Goal: Transaction & Acquisition: Purchase product/service

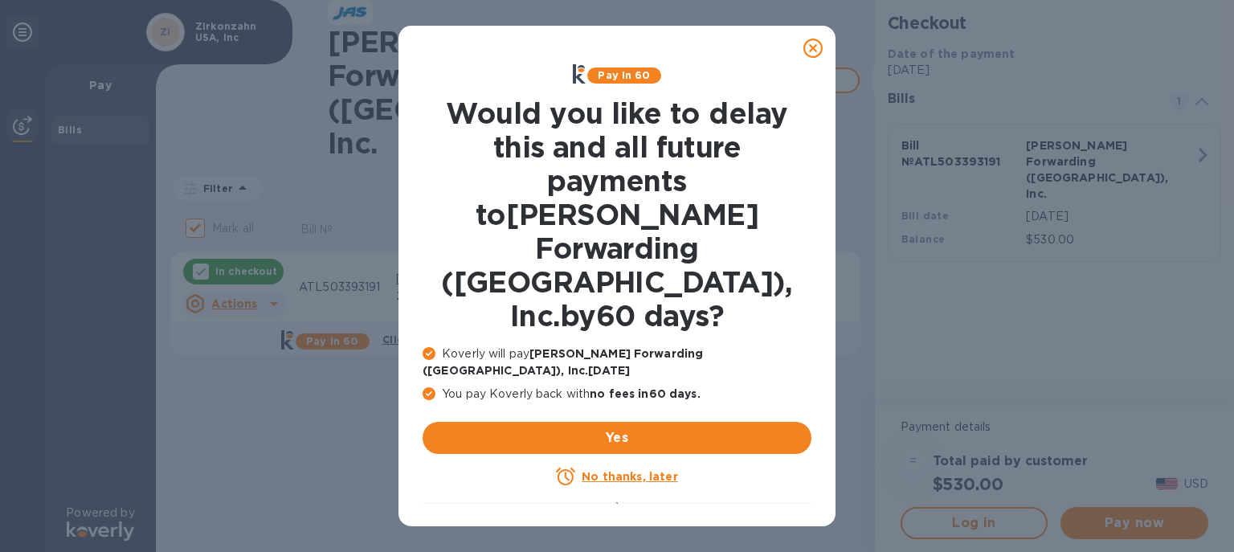
click at [811, 47] on icon at bounding box center [812, 48] width 19 height 19
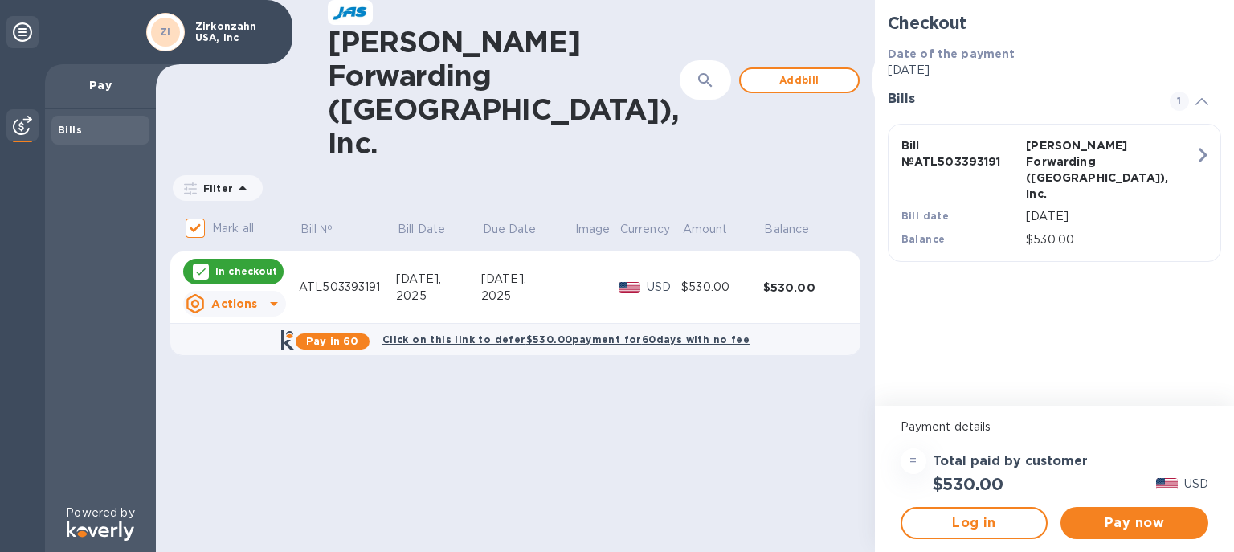
click at [326, 279] on div "ATL503393191" at bounding box center [347, 287] width 97 height 17
click at [496, 398] on div "[PERSON_NAME] Forwarding ([GEOGRAPHIC_DATA]), Inc. ​ Add [PERSON_NAME] to hide …" at bounding box center [515, 276] width 719 height 552
click at [1152, 524] on span "Pay now" at bounding box center [1134, 522] width 122 height 19
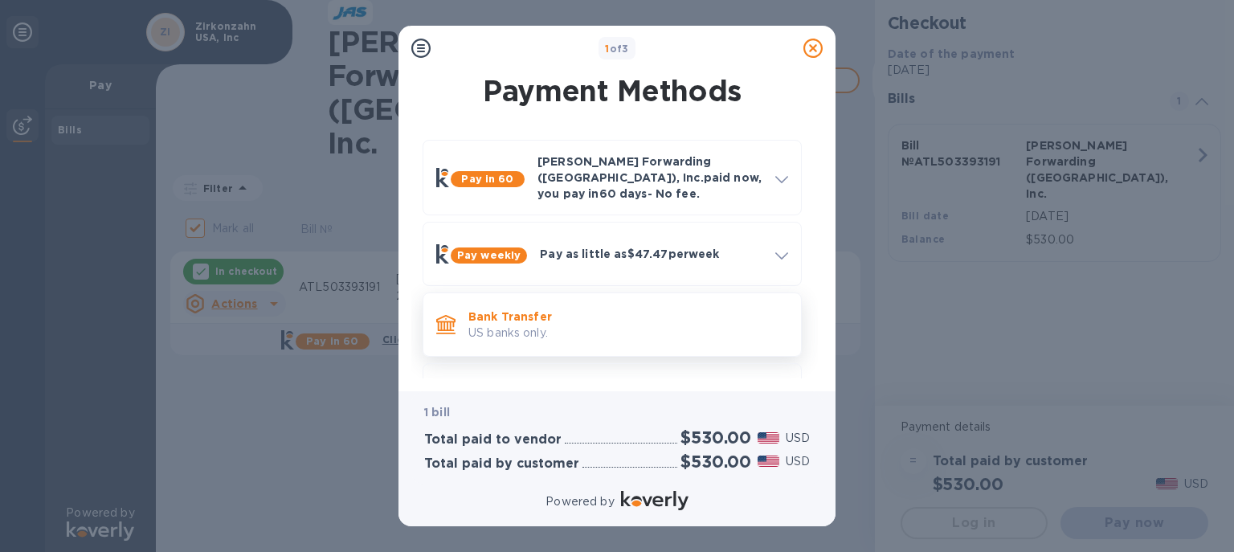
click at [649, 310] on p "Bank Transfer" at bounding box center [628, 316] width 320 height 16
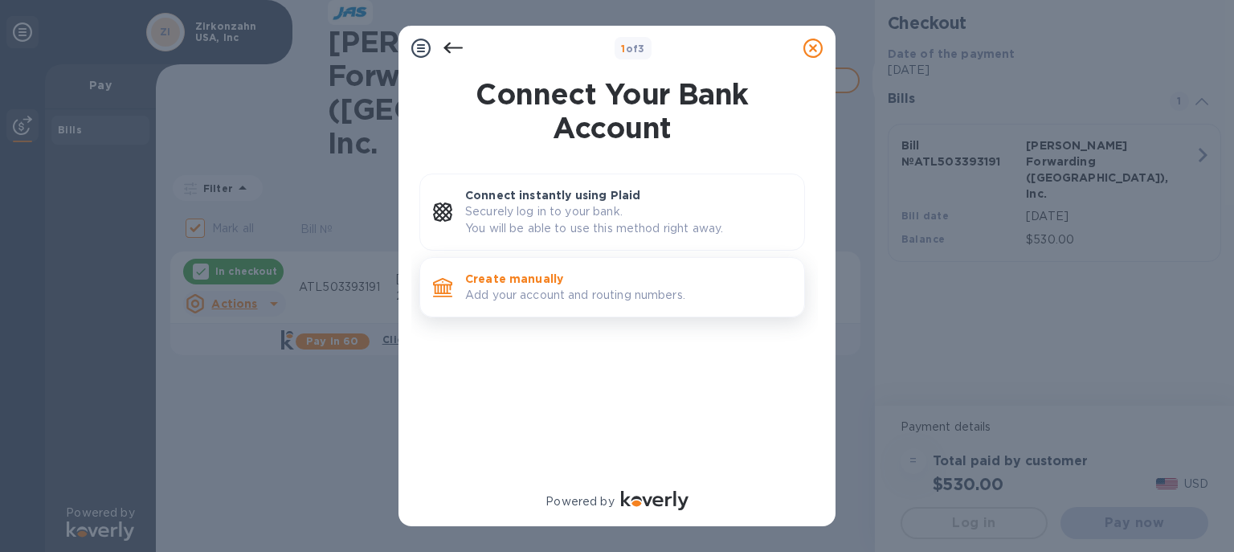
click at [610, 296] on p "Add your account and routing numbers." at bounding box center [628, 295] width 326 height 17
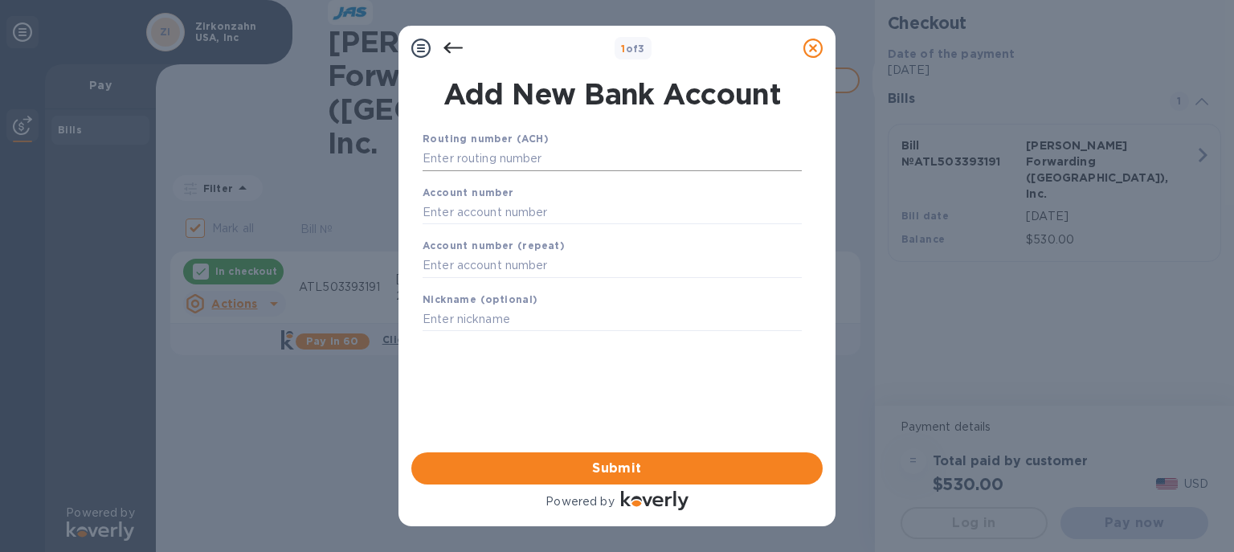
click at [447, 157] on input "text" at bounding box center [611, 159] width 379 height 24
click at [464, 161] on input "text" at bounding box center [611, 159] width 379 height 24
paste input "061000052"
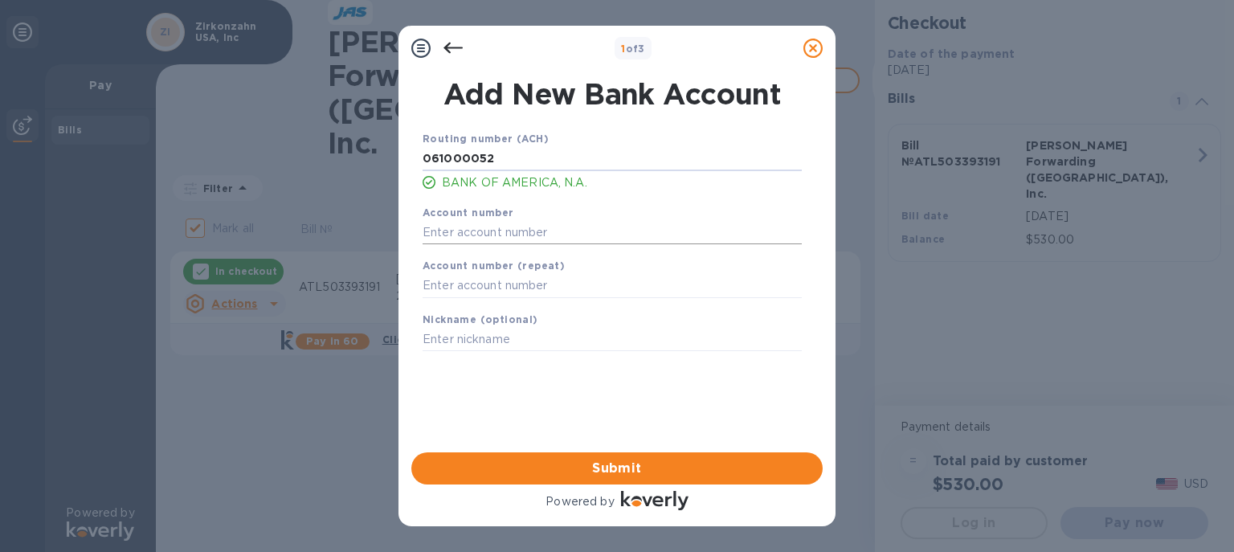
type input "061000052"
click at [449, 235] on input "text" at bounding box center [611, 232] width 379 height 24
click at [275, 323] on div "1 of 3 Add New Bank Account Routing number (ACH) [US_BANK_ROUTING_MICR] BANK OF…" at bounding box center [617, 276] width 1234 height 552
click at [438, 233] on input "text" at bounding box center [611, 232] width 379 height 24
paste input "3340 1721 0436"
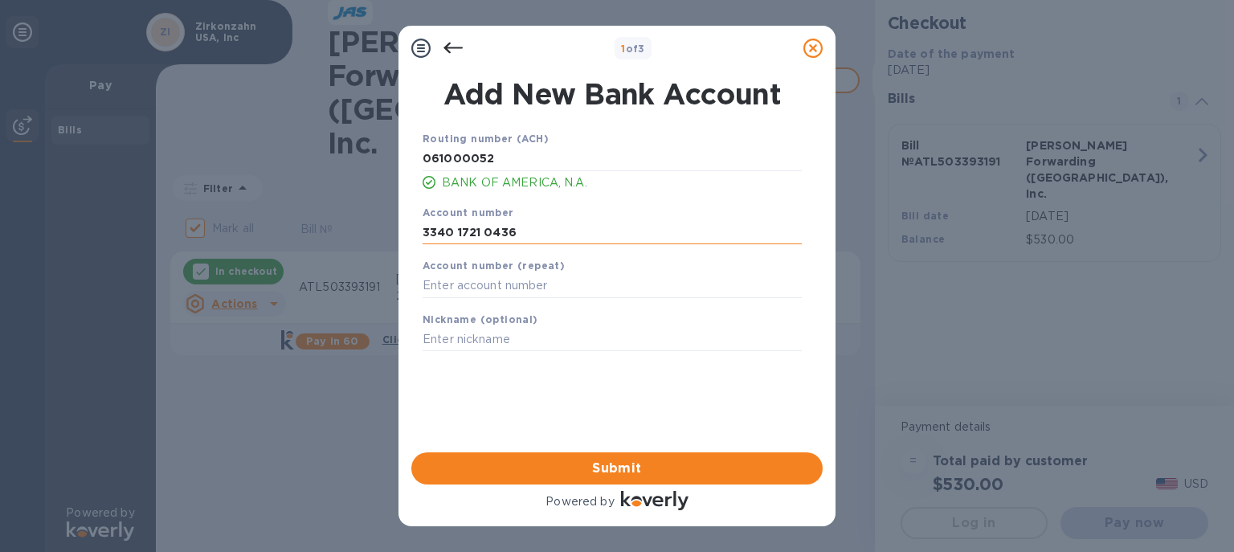
click at [456, 232] on input "3340 1721 0436" at bounding box center [611, 232] width 379 height 24
click at [479, 230] on input "33401721 0436" at bounding box center [611, 232] width 379 height 24
type input "334017210436"
click at [431, 287] on input "text" at bounding box center [611, 286] width 379 height 24
paste input "3340 1721 0436"
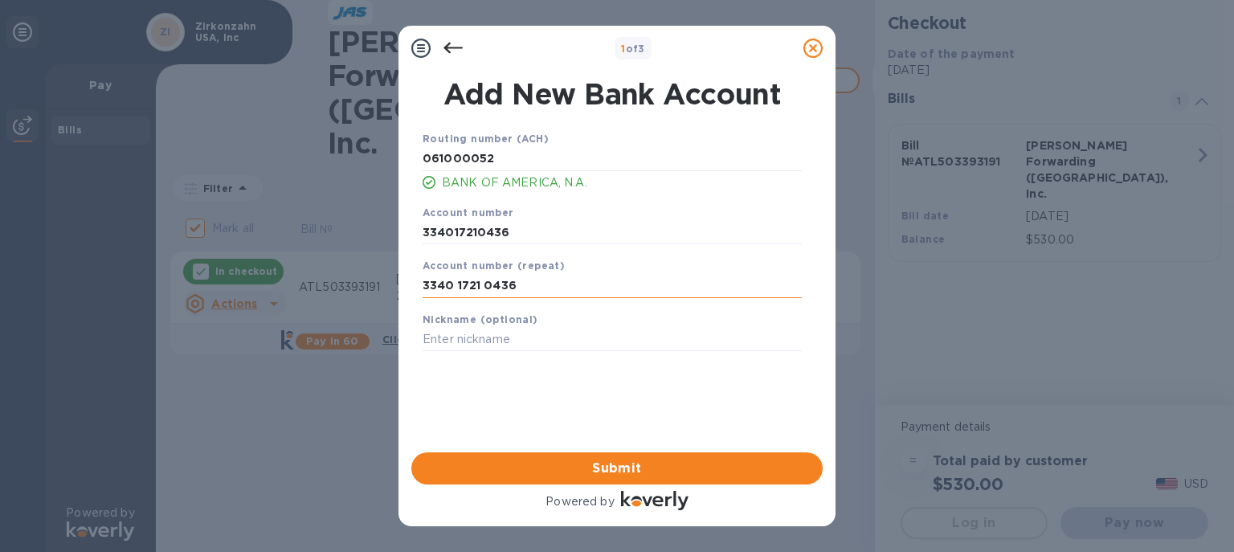
click at [457, 279] on input "3340 1721 0436" at bounding box center [611, 286] width 379 height 24
click at [479, 288] on input "33401721 0436" at bounding box center [611, 286] width 379 height 24
type input "334017210436"
click at [613, 474] on span "Submit" at bounding box center [616, 468] width 385 height 19
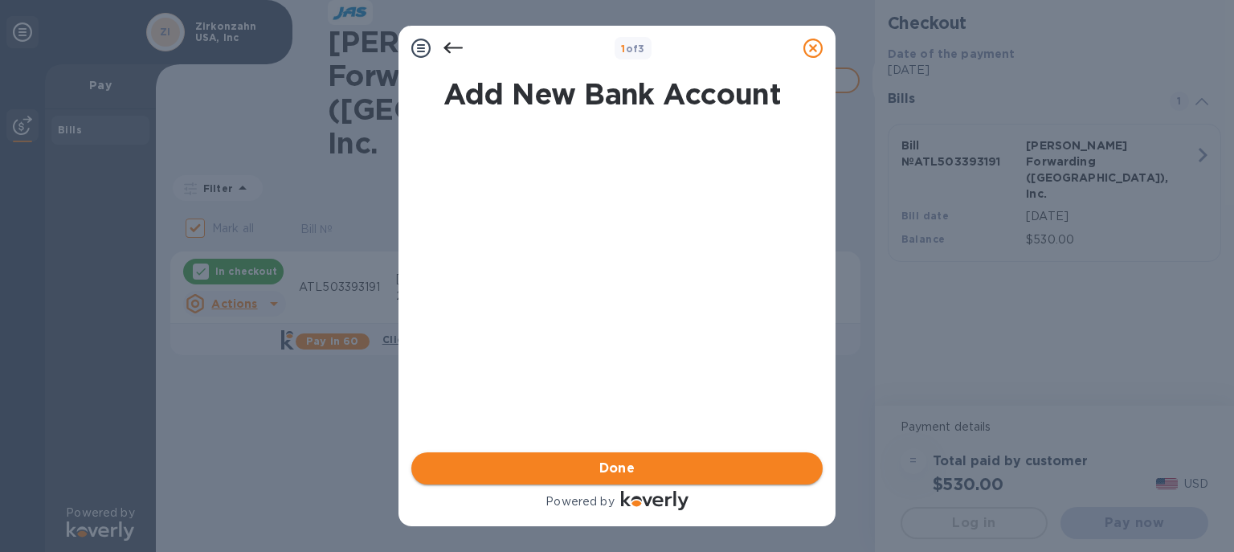
click at [618, 473] on span "Done" at bounding box center [617, 468] width 36 height 19
